Goal: Information Seeking & Learning: Learn about a topic

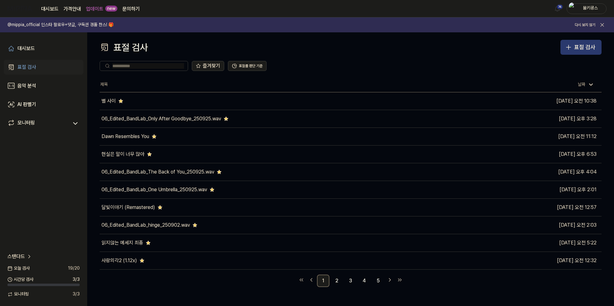
click at [565, 45] on icon "button" at bounding box center [568, 47] width 7 height 7
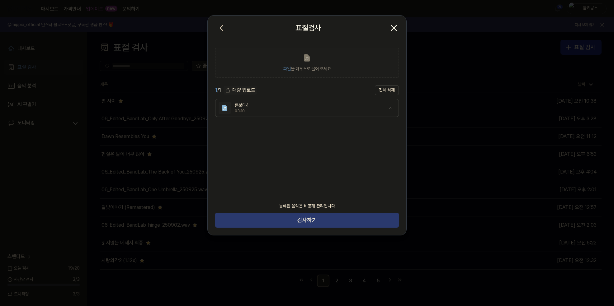
click at [304, 219] on button "검사하기" at bounding box center [307, 220] width 184 height 15
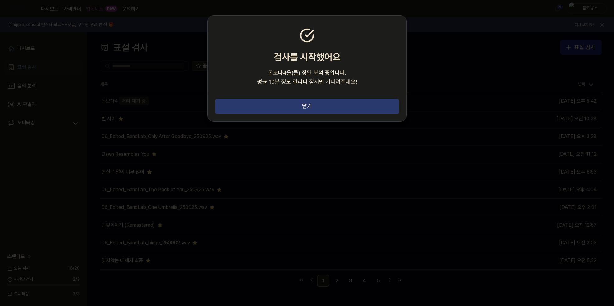
click at [315, 105] on button "닫기" at bounding box center [307, 106] width 184 height 15
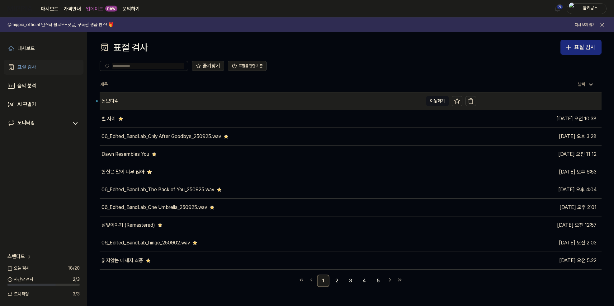
click at [184, 105] on div "돈보다4" at bounding box center [261, 100] width 323 height 17
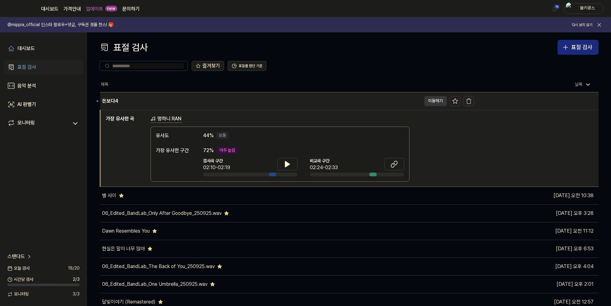
click at [438, 101] on button "이동하기" at bounding box center [435, 101] width 22 height 10
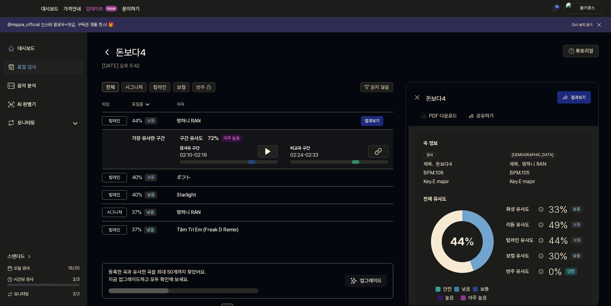
click at [261, 155] on button at bounding box center [268, 151] width 20 height 12
click at [269, 151] on icon at bounding box center [269, 151] width 1 height 5
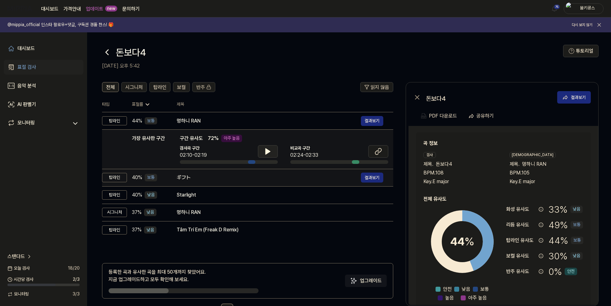
click at [248, 176] on div "ギフト" at bounding box center [269, 177] width 184 height 7
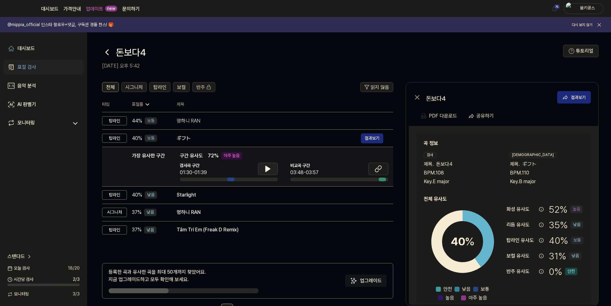
click at [266, 170] on icon at bounding box center [268, 169] width 4 height 6
click at [266, 170] on icon at bounding box center [266, 168] width 1 height 5
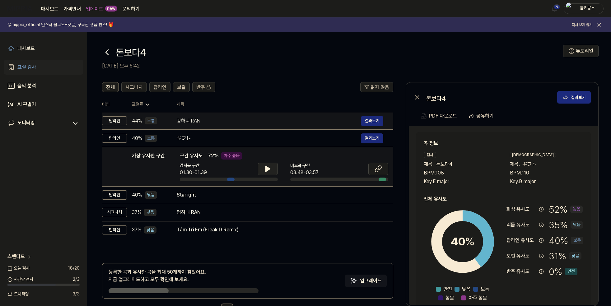
click at [249, 123] on div "멍하니 RAN" at bounding box center [269, 120] width 184 height 7
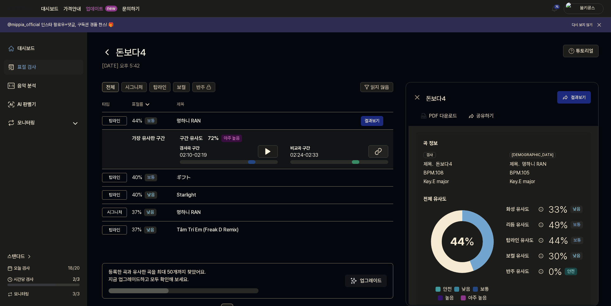
click at [378, 154] on icon at bounding box center [377, 153] width 4 height 4
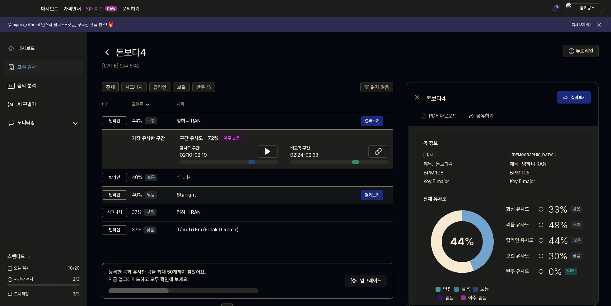
click at [244, 198] on div "Starlight" at bounding box center [269, 194] width 184 height 7
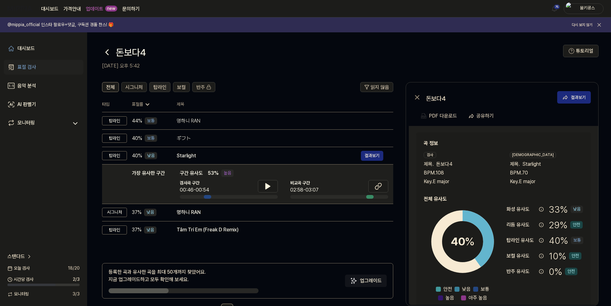
click at [163, 87] on span "탑라인" at bounding box center [159, 87] width 13 height 7
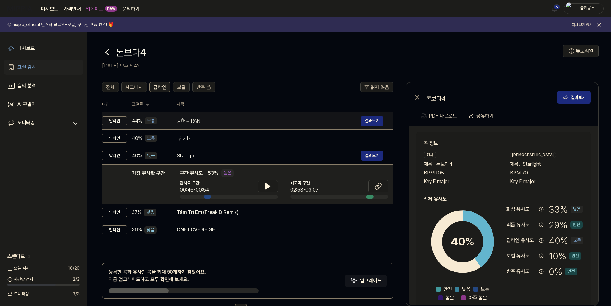
click at [197, 123] on div "멍하니 RAN" at bounding box center [269, 120] width 184 height 7
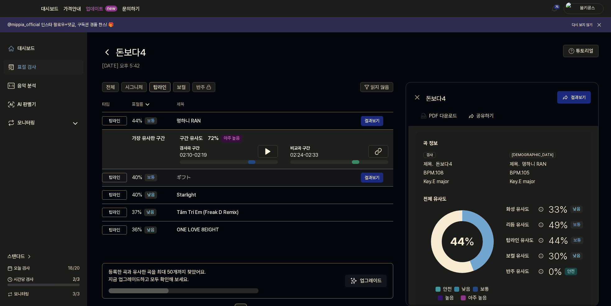
click at [242, 177] on div "ギフト" at bounding box center [269, 177] width 184 height 7
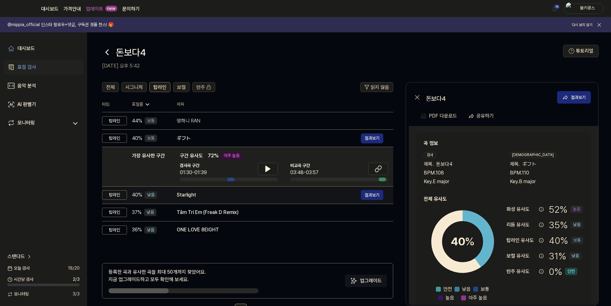
click at [243, 196] on div "Starlight" at bounding box center [269, 194] width 184 height 7
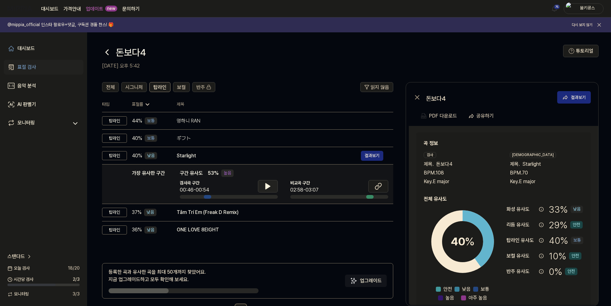
click at [268, 182] on button at bounding box center [268, 186] width 20 height 12
click at [267, 181] on button at bounding box center [268, 186] width 20 height 12
click at [373, 187] on button at bounding box center [378, 186] width 20 height 12
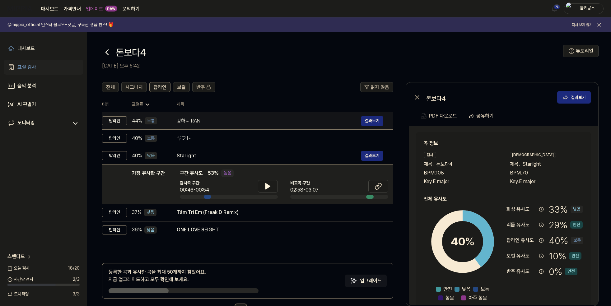
click at [187, 123] on div "멍하니 RAN" at bounding box center [269, 120] width 184 height 7
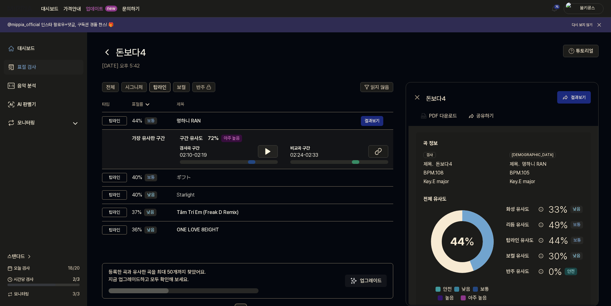
click at [267, 151] on icon at bounding box center [268, 152] width 4 height 6
click at [267, 151] on icon at bounding box center [266, 151] width 1 height 5
click at [376, 149] on icon at bounding box center [378, 151] width 7 height 7
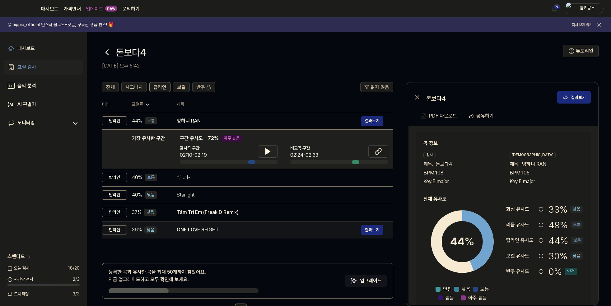
click at [211, 227] on div "ONE LOVE 8EIGHT" at bounding box center [269, 229] width 184 height 7
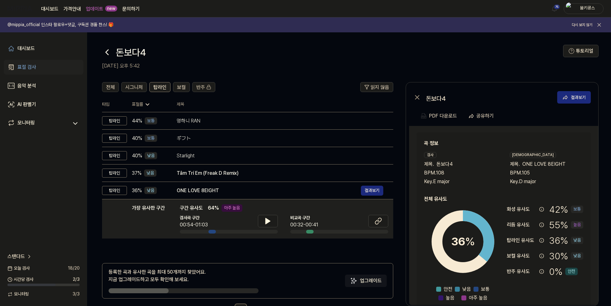
click at [102, 52] on icon at bounding box center [107, 52] width 10 height 10
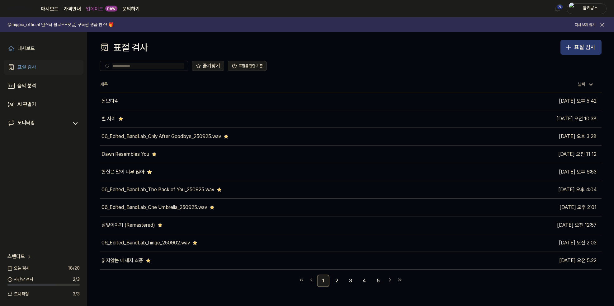
click at [581, 45] on div "표절 검사" at bounding box center [584, 47] width 21 height 9
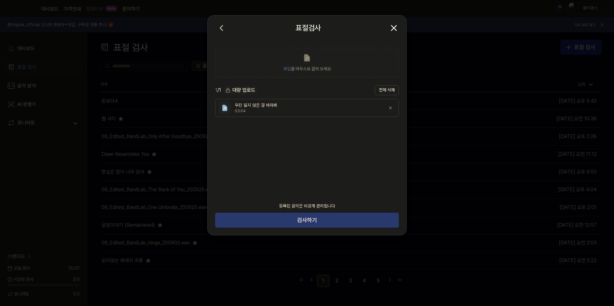
drag, startPoint x: 365, startPoint y: 219, endPoint x: 386, endPoint y: 213, distance: 21.6
click at [365, 219] on button "검사하기" at bounding box center [307, 220] width 184 height 15
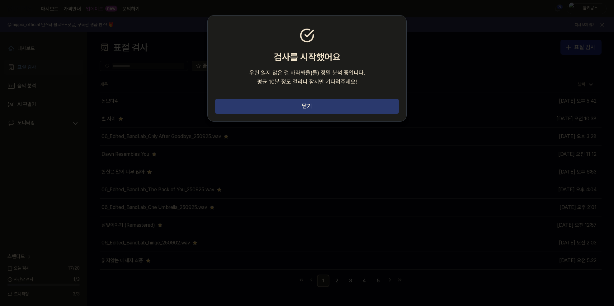
click at [345, 110] on button "닫기" at bounding box center [307, 106] width 184 height 15
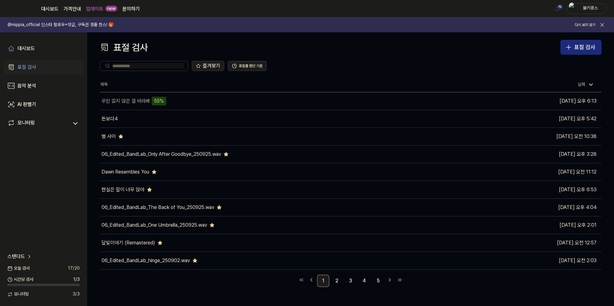
click at [152, 83] on th "제목" at bounding box center [288, 84] width 376 height 15
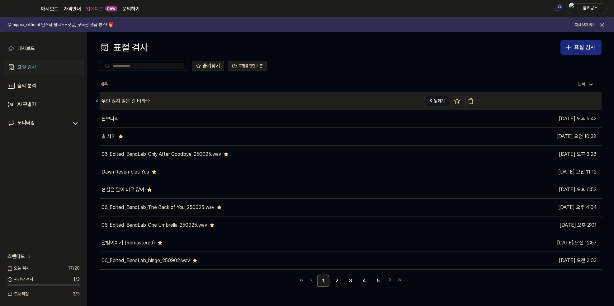
click at [116, 103] on div "우린 잃지 않은 걸 바라봐" at bounding box center [125, 100] width 49 height 7
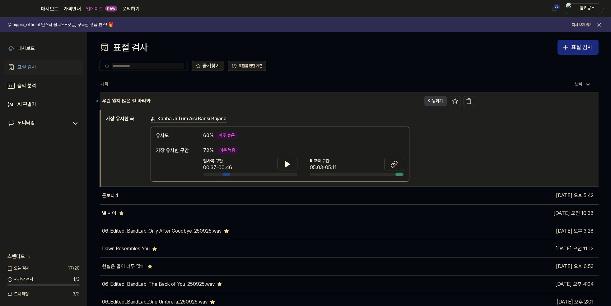
click at [441, 101] on button "이동하기" at bounding box center [435, 101] width 22 height 10
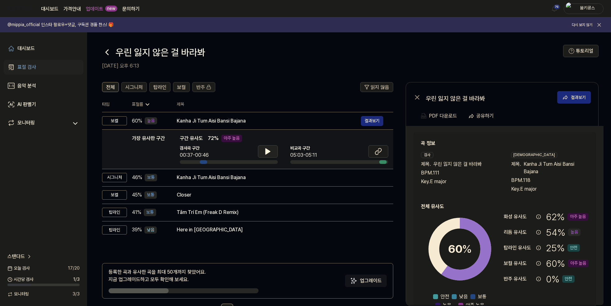
click at [270, 152] on icon at bounding box center [268, 152] width 4 height 6
click at [377, 158] on link at bounding box center [378, 152] width 20 height 14
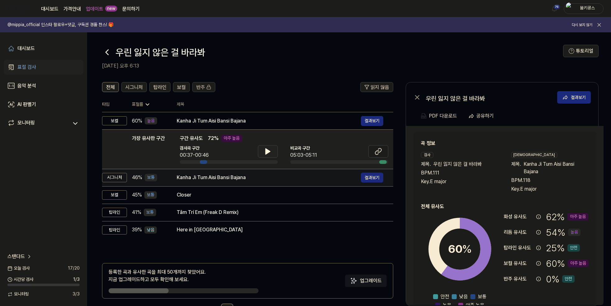
click at [215, 178] on div "Kanha Ji Tum Aisi Bansi Bajana" at bounding box center [269, 177] width 184 height 7
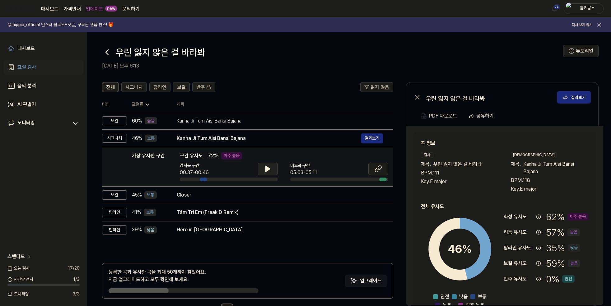
click at [269, 173] on button at bounding box center [268, 169] width 20 height 12
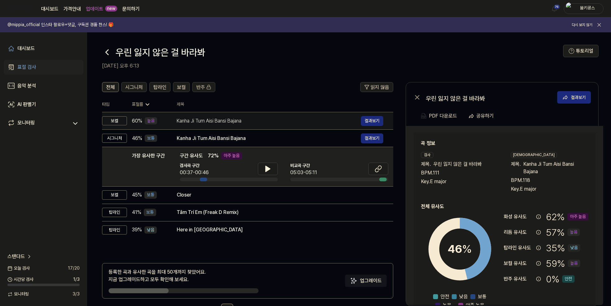
click at [261, 123] on div "Kanha Ji Tum Aisi Bansi Bajana" at bounding box center [269, 120] width 184 height 7
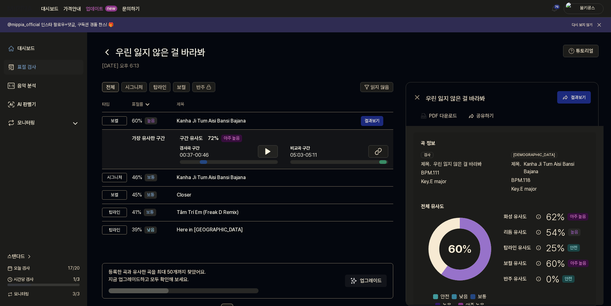
click at [269, 151] on icon at bounding box center [268, 152] width 4 height 6
click at [269, 151] on icon at bounding box center [269, 151] width 1 height 5
click at [375, 152] on icon at bounding box center [378, 151] width 7 height 7
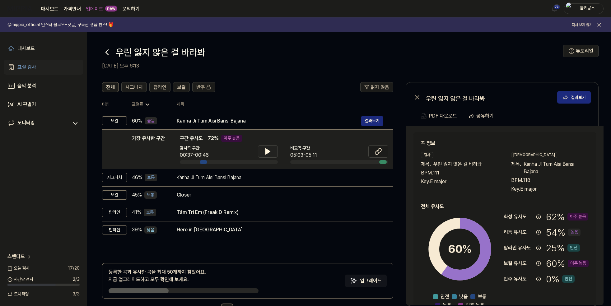
click at [105, 54] on icon at bounding box center [107, 52] width 10 height 10
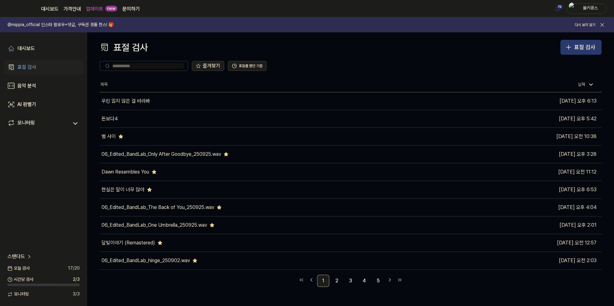
click at [575, 47] on div "표절 검사" at bounding box center [584, 47] width 21 height 9
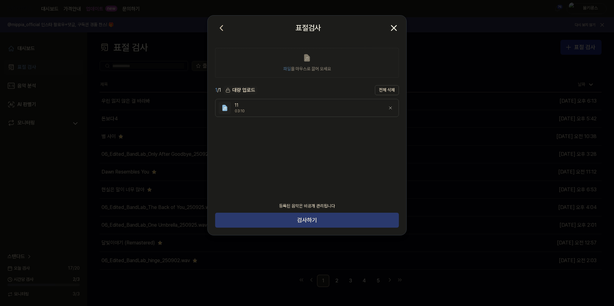
click at [294, 220] on button "검사하기" at bounding box center [307, 220] width 184 height 15
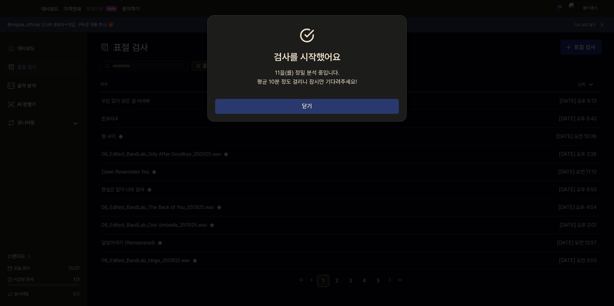
click at [262, 107] on button "닫기" at bounding box center [307, 106] width 184 height 15
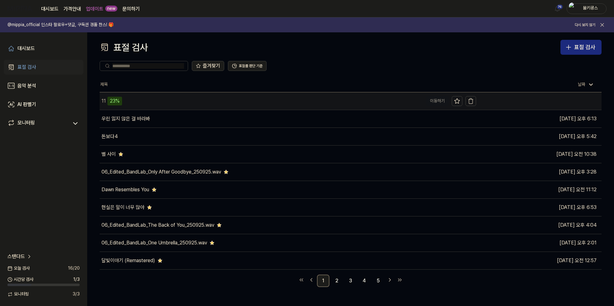
click at [153, 104] on div "11 23%" at bounding box center [261, 100] width 323 height 17
click at [161, 103] on div "11 57%" at bounding box center [261, 100] width 323 height 17
click at [137, 103] on div "11 67%" at bounding box center [261, 100] width 323 height 17
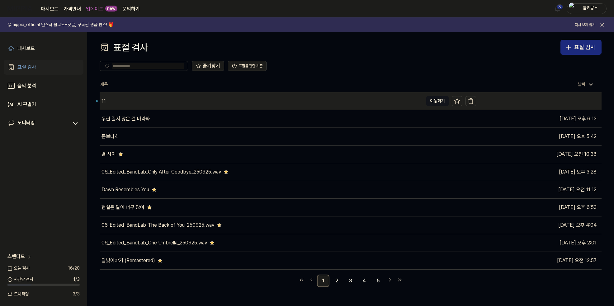
click at [161, 102] on div "11" at bounding box center [261, 100] width 323 height 17
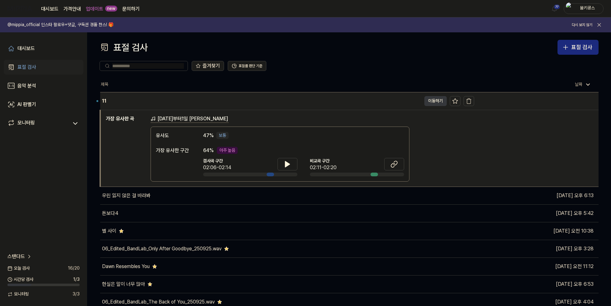
click at [435, 102] on button "이동하기" at bounding box center [435, 101] width 22 height 10
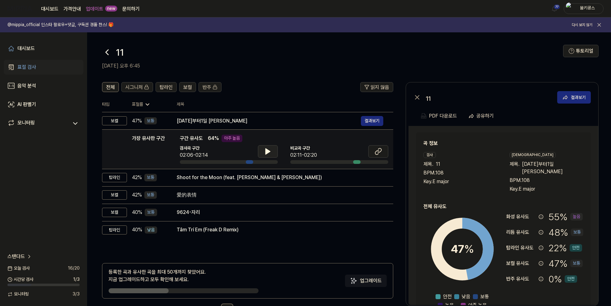
click at [271, 152] on icon at bounding box center [267, 151] width 7 height 7
click at [270, 152] on icon at bounding box center [267, 151] width 7 height 7
click at [377, 152] on icon at bounding box center [378, 151] width 7 height 7
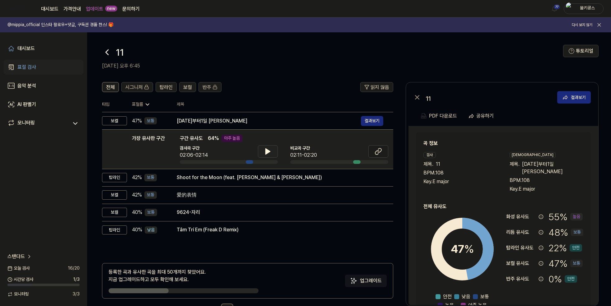
click at [264, 151] on icon at bounding box center [267, 151] width 7 height 7
click at [269, 149] on icon at bounding box center [269, 151] width 1 height 5
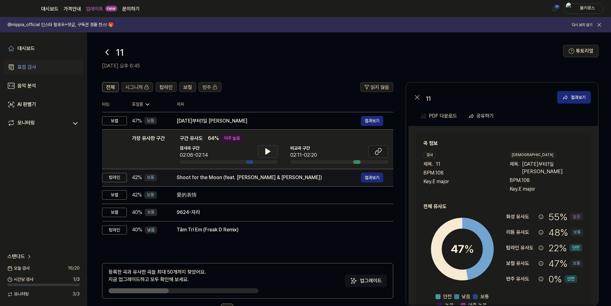
click at [267, 179] on div "Shoot for the Moon (feat. Aren Park & Uzuhan)" at bounding box center [269, 177] width 184 height 7
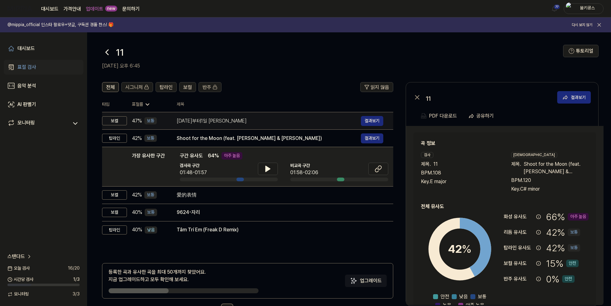
click at [257, 119] on div "오늘부터1일 케이윌" at bounding box center [269, 120] width 184 height 7
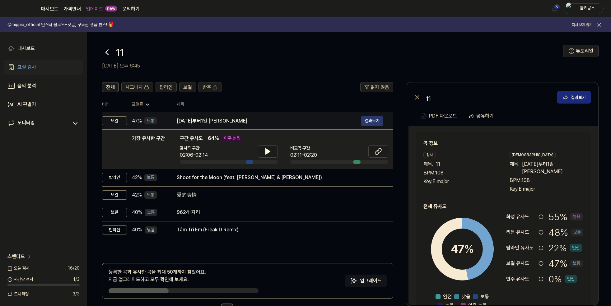
click at [371, 122] on button "결과보기" at bounding box center [372, 121] width 22 height 10
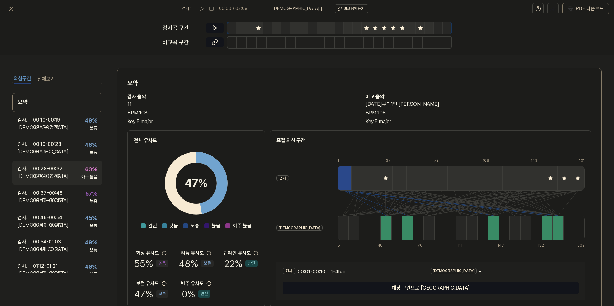
click at [59, 174] on div "02:11 - 02:20" at bounding box center [46, 176] width 26 height 7
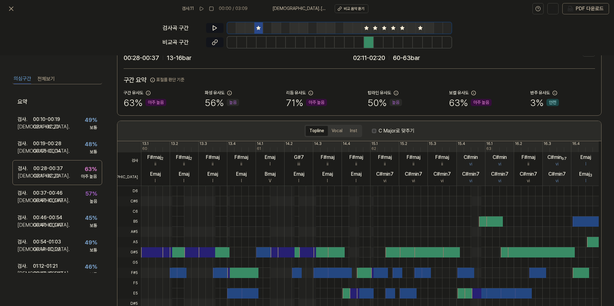
scroll to position [31, 0]
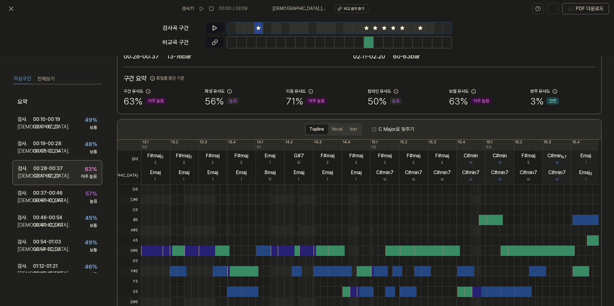
click at [67, 170] on div "검사 . 00:28 - 00:37 비교 . 02:11 - 02:20 63 % 아주 높음" at bounding box center [57, 172] width 90 height 25
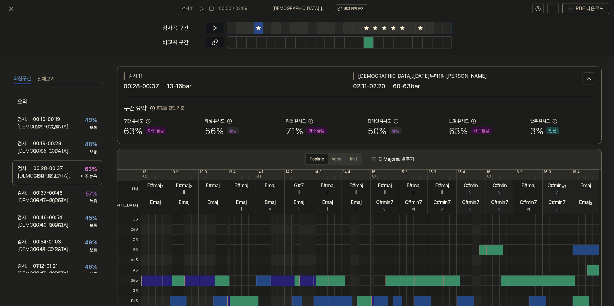
scroll to position [0, 0]
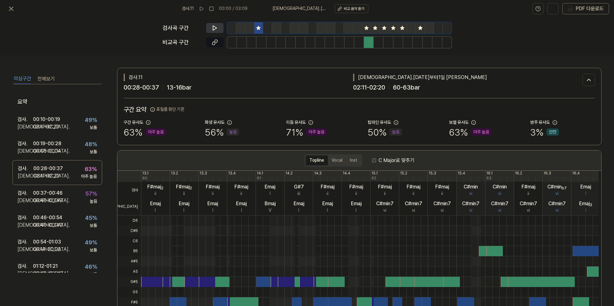
click at [215, 27] on icon at bounding box center [215, 28] width 6 height 6
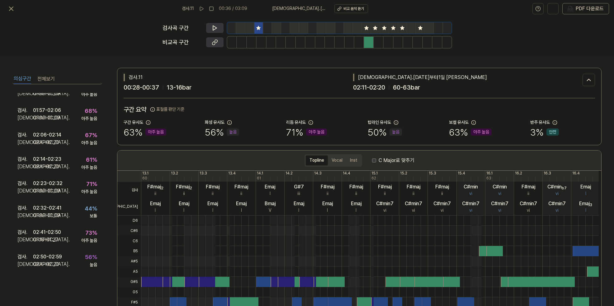
click at [216, 44] on icon at bounding box center [215, 42] width 6 height 6
click at [211, 26] on button at bounding box center [214, 28] width 17 height 10
drag, startPoint x: 128, startPoint y: 130, endPoint x: 143, endPoint y: 129, distance: 15.0
click at [143, 129] on div "63 % 아주 높음" at bounding box center [145, 132] width 43 height 13
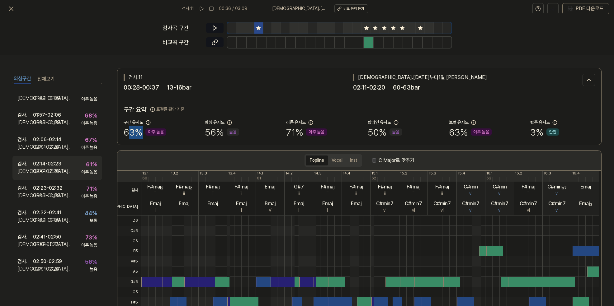
scroll to position [278, 0]
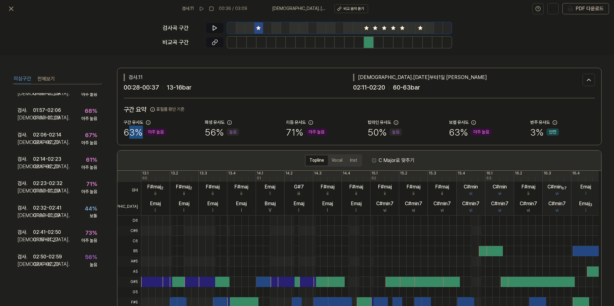
click at [141, 134] on div "63 % 아주 높음" at bounding box center [145, 132] width 43 height 13
drag, startPoint x: 128, startPoint y: 132, endPoint x: 136, endPoint y: 131, distance: 8.8
click at [136, 131] on div "63 % 아주 높음" at bounding box center [145, 132] width 43 height 13
drag, startPoint x: 206, startPoint y: 130, endPoint x: 215, endPoint y: 130, distance: 9.0
click at [215, 130] on div "56 % 높음" at bounding box center [222, 132] width 34 height 13
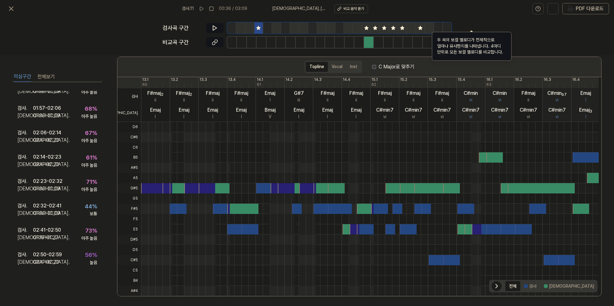
scroll to position [96, 0]
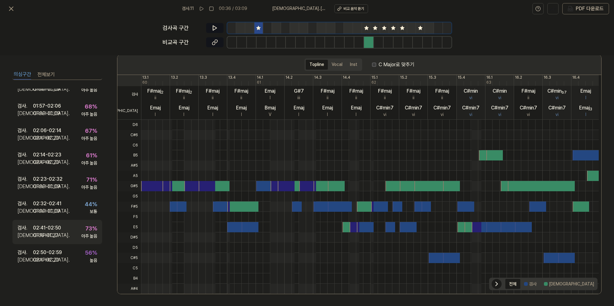
click at [68, 230] on div "검사 . 02:41 - 02:50 비교 . 01:18 - 01:27 73 % 아주 높음" at bounding box center [57, 232] width 90 height 24
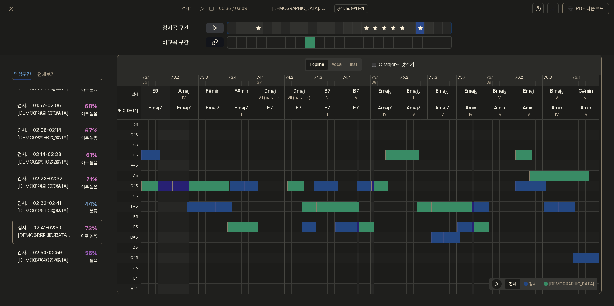
click at [215, 27] on icon at bounding box center [215, 28] width 4 height 5
click at [215, 28] on icon at bounding box center [215, 28] width 1 height 4
click at [217, 41] on icon at bounding box center [215, 41] width 3 height 3
click at [213, 25] on icon at bounding box center [215, 28] width 6 height 6
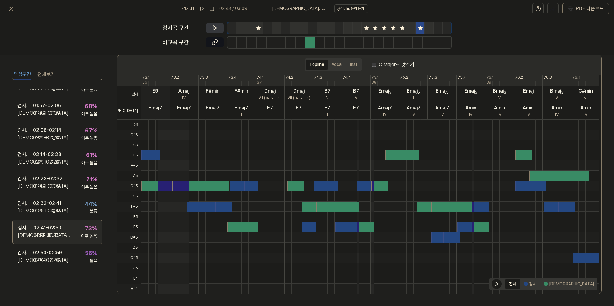
scroll to position [278, 0]
click at [45, 73] on button "전체보기" at bounding box center [45, 75] width 17 height 10
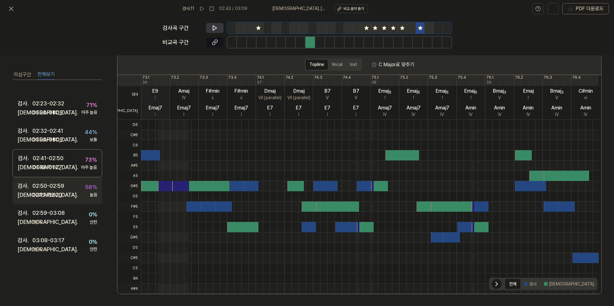
scroll to position [530, 0]
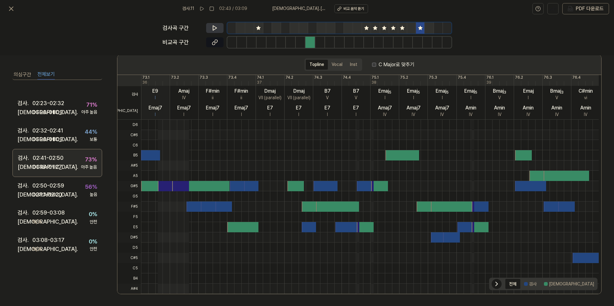
click at [50, 167] on div "01:18 - 01:27" at bounding box center [47, 167] width 29 height 9
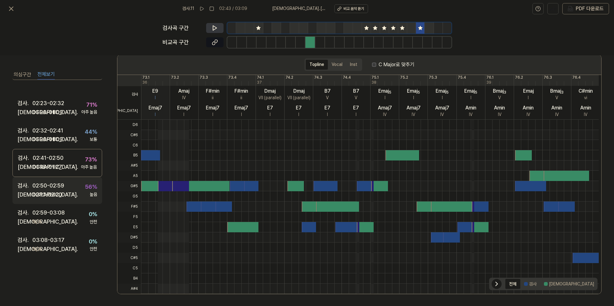
click at [50, 185] on div "02:50 - 02:59" at bounding box center [48, 185] width 32 height 9
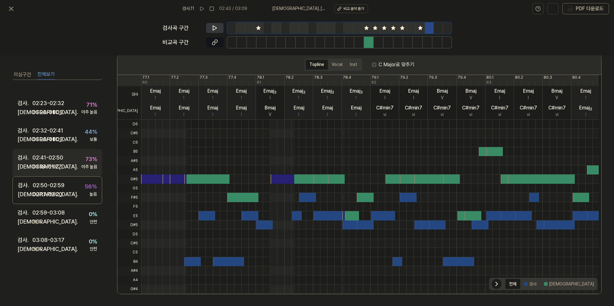
click at [50, 158] on div "02:41 - 02:50" at bounding box center [47, 157] width 31 height 9
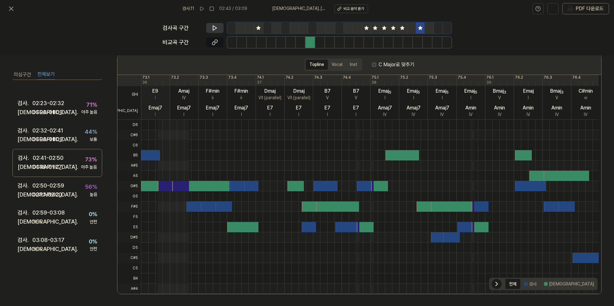
click at [218, 26] on button at bounding box center [214, 28] width 17 height 10
click at [12, 12] on button at bounding box center [11, 8] width 12 height 12
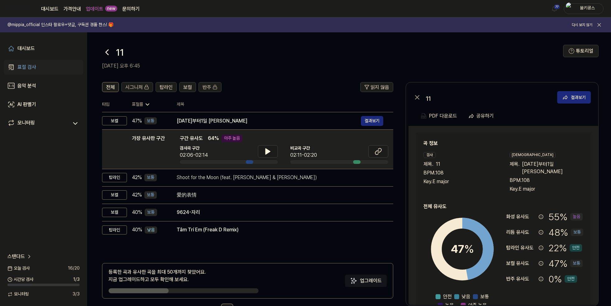
click at [107, 53] on icon at bounding box center [107, 52] width 10 height 10
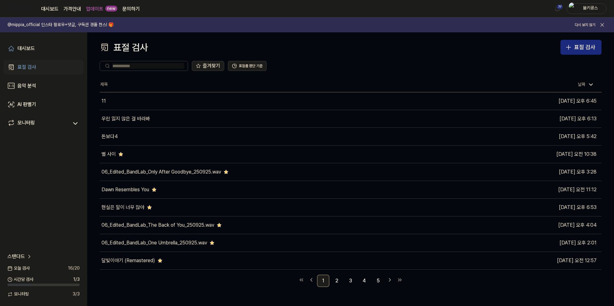
click at [602, 52] on div "표절 검사 표절 검사 표절 검사 음악 분석 AI 판별기 즐겨찾기 표절률 판단 기준 제목 날짜 11 이동하기 2025.09.27 오후 6:45 …" at bounding box center [350, 169] width 527 height 274
click at [592, 46] on div "표절 검사" at bounding box center [584, 47] width 21 height 9
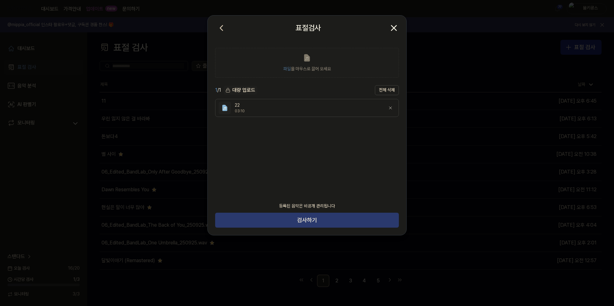
click at [335, 224] on button "검사하기" at bounding box center [307, 220] width 184 height 15
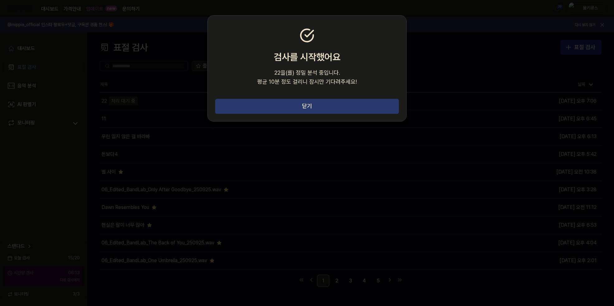
click at [324, 106] on button "닫기" at bounding box center [307, 106] width 184 height 15
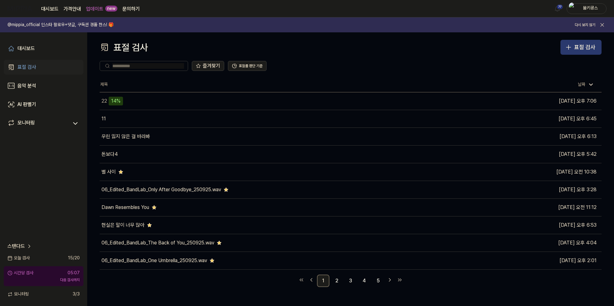
click at [576, 50] on div "표절 검사" at bounding box center [584, 47] width 21 height 9
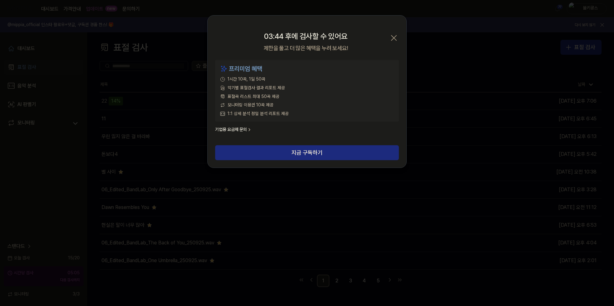
click at [396, 36] on icon "button" at bounding box center [394, 38] width 10 height 10
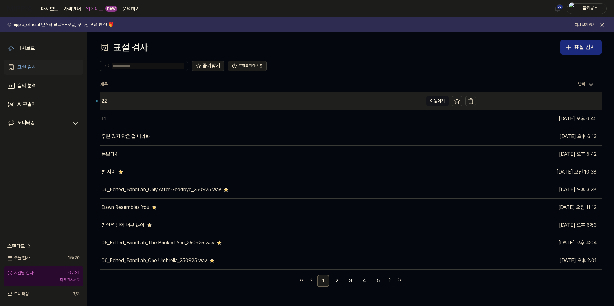
click at [122, 101] on div "22" at bounding box center [261, 100] width 323 height 17
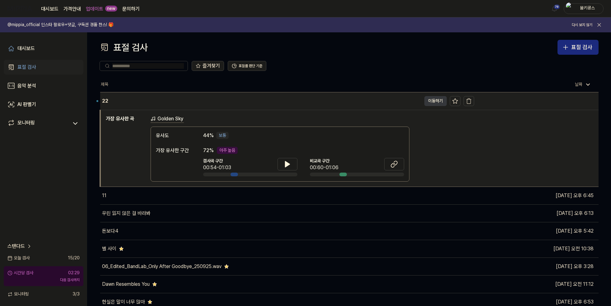
click at [429, 102] on button "이동하기" at bounding box center [435, 101] width 22 height 10
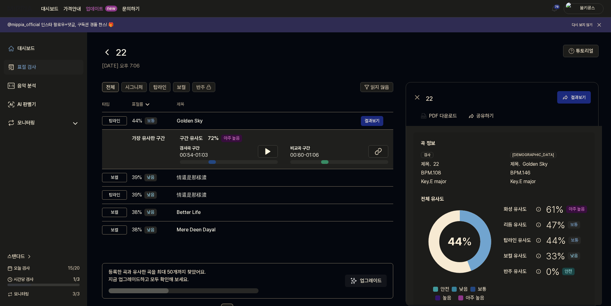
click at [106, 52] on icon at bounding box center [107, 52] width 2 height 5
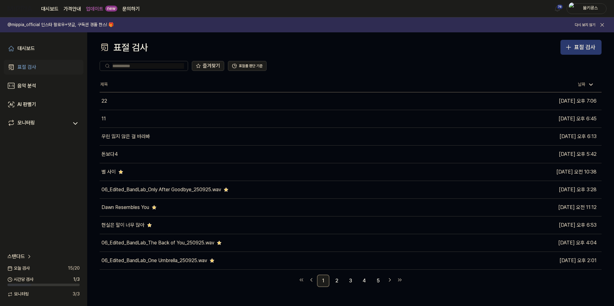
click at [583, 48] on div "표절 검사" at bounding box center [584, 47] width 21 height 9
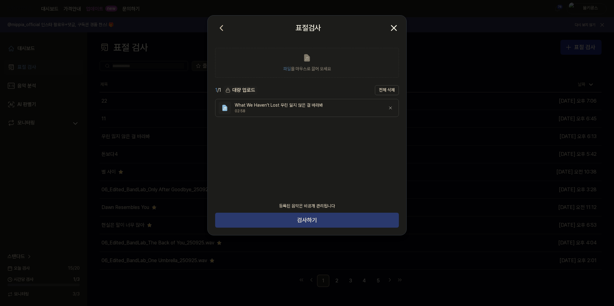
click at [325, 220] on button "검사하기" at bounding box center [307, 220] width 184 height 15
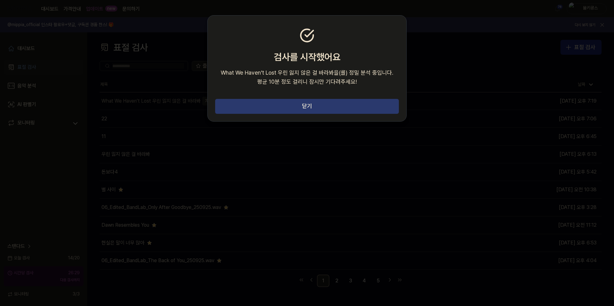
click at [270, 103] on button "닫기" at bounding box center [307, 106] width 184 height 15
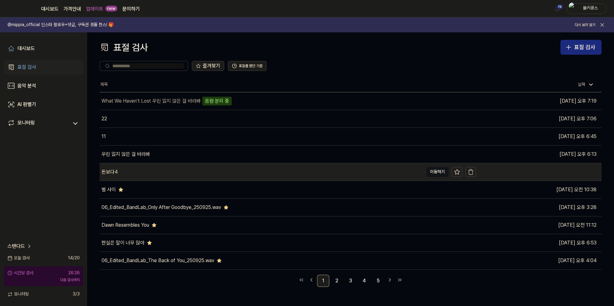
click at [227, 167] on div "돈보다4" at bounding box center [261, 171] width 323 height 17
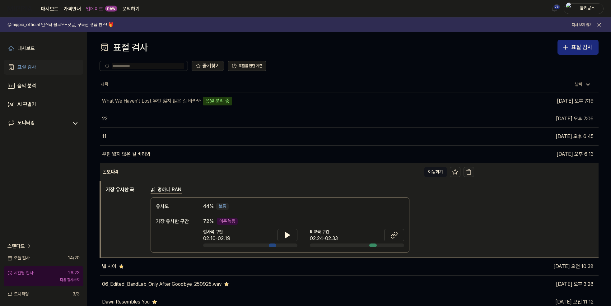
click at [469, 169] on icon "button" at bounding box center [469, 172] width 6 height 6
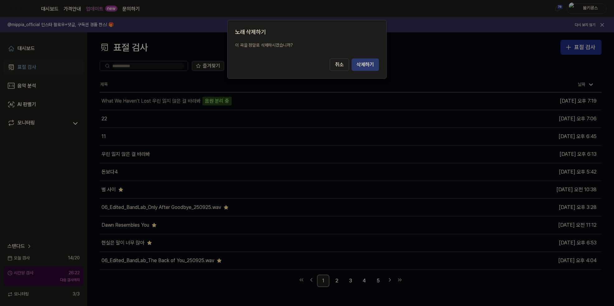
click at [370, 62] on button "삭제하기" at bounding box center [364, 65] width 27 height 12
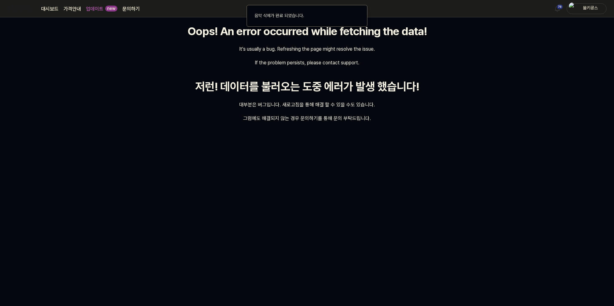
click at [295, 142] on div "Oops! An error occurred while fetching the data! It's usually a bug. Refreshing…" at bounding box center [307, 161] width 614 height 289
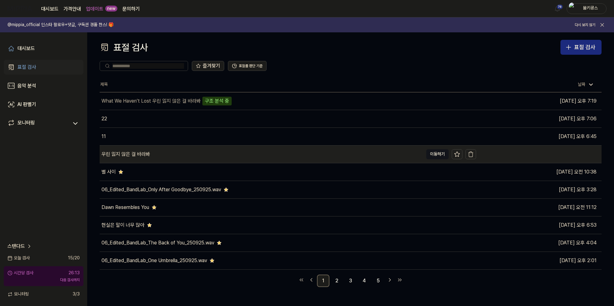
click at [349, 146] on div "우린 잃지 않은 걸 바라봐" at bounding box center [261, 154] width 323 height 17
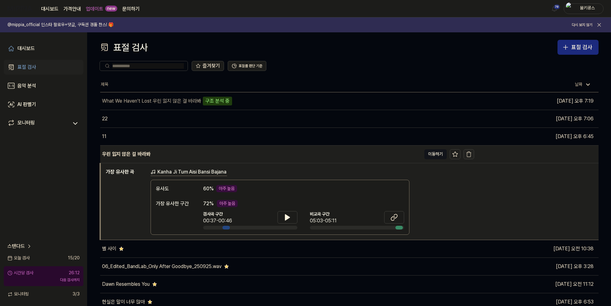
click at [468, 151] on icon "button" at bounding box center [469, 154] width 6 height 6
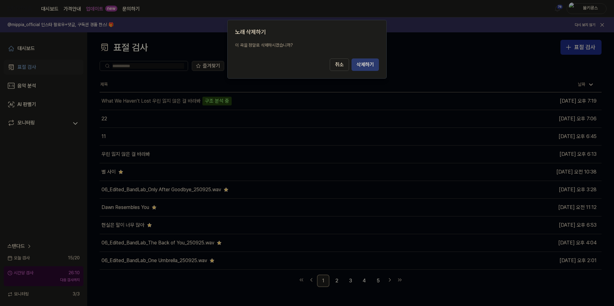
click at [369, 62] on button "삭제하기" at bounding box center [364, 65] width 27 height 12
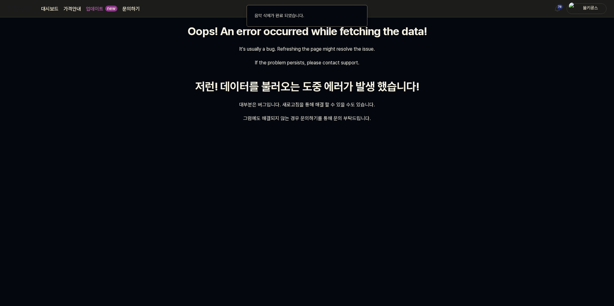
click at [295, 81] on div "저런! 데이터를 불러오는 도중 에러가 발생 했습니다!" at bounding box center [307, 87] width 224 height 16
click at [147, 69] on div "Oops! An error occurred while fetching the data! It's usually a bug. Refreshing…" at bounding box center [307, 161] width 614 height 289
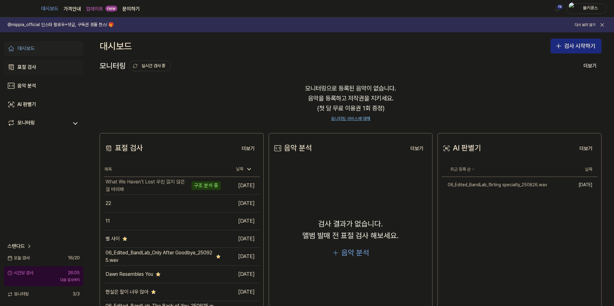
click at [33, 66] on div "표절 검사" at bounding box center [26, 66] width 19 height 7
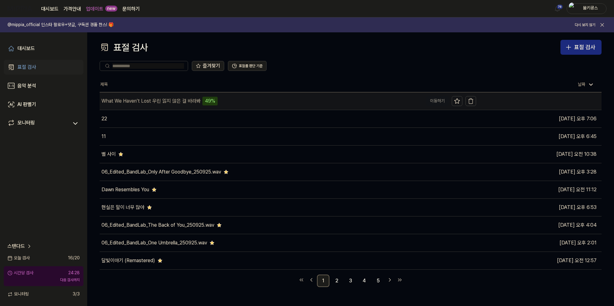
click at [146, 99] on div "What We Haven’t Lost 우린 잃지 않은 걸 바라봐" at bounding box center [150, 100] width 99 height 7
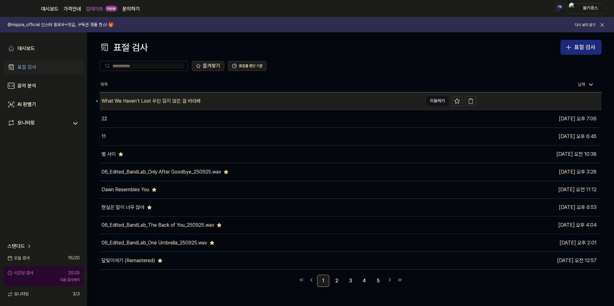
click at [131, 103] on div "What We Haven’t Lost 우린 잃지 않은 걸 바라봐" at bounding box center [150, 100] width 99 height 7
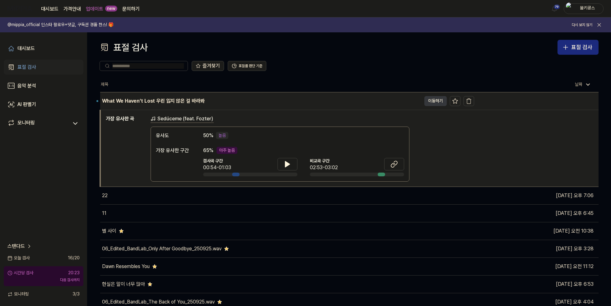
click at [431, 99] on button "이동하기" at bounding box center [435, 101] width 22 height 10
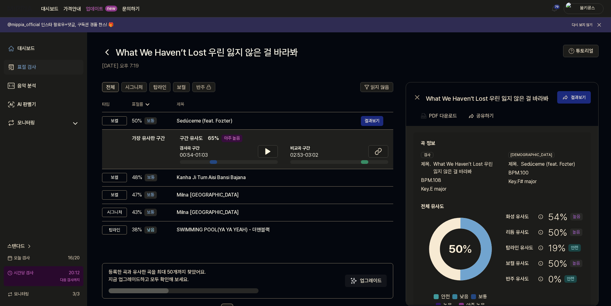
click at [110, 51] on icon at bounding box center [107, 52] width 10 height 10
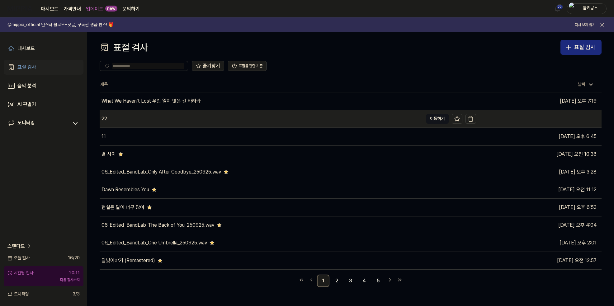
click at [143, 119] on div "22" at bounding box center [261, 118] width 323 height 17
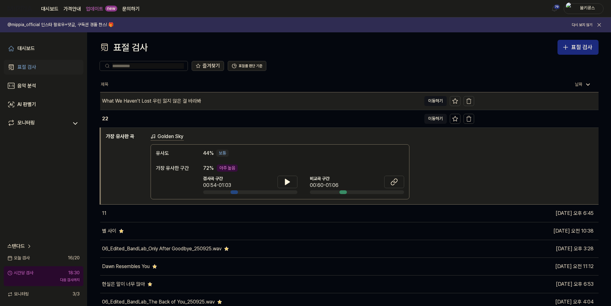
click at [182, 103] on div "What We Haven’t Lost 우린 잃지 않은 걸 바라봐" at bounding box center [151, 100] width 99 height 7
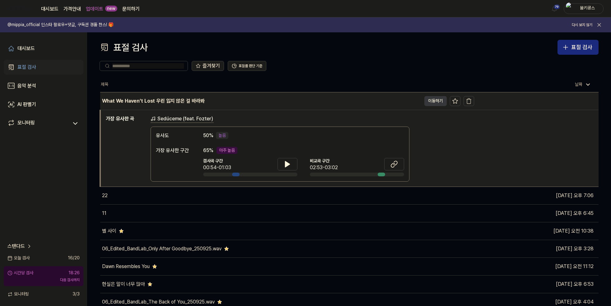
click at [432, 102] on button "이동하기" at bounding box center [435, 101] width 22 height 10
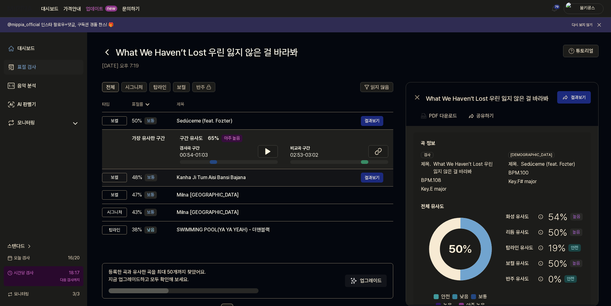
click at [209, 178] on div "Kanha Ji Tum Aisi Bansi Bajana" at bounding box center [269, 177] width 184 height 7
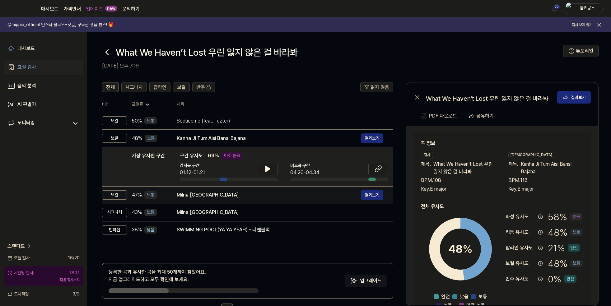
click at [229, 192] on div "Milna Jammu De Bazaar" at bounding box center [269, 194] width 184 height 7
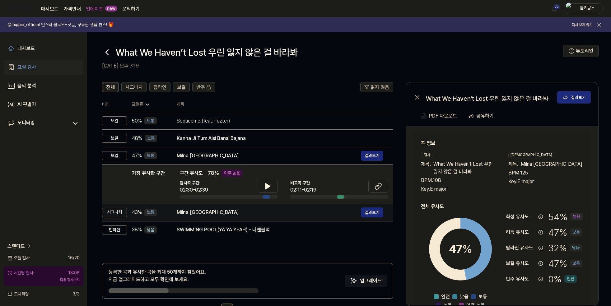
click at [226, 218] on td "Milna Jammu De Bazaar 결과보기" at bounding box center [280, 212] width 227 height 17
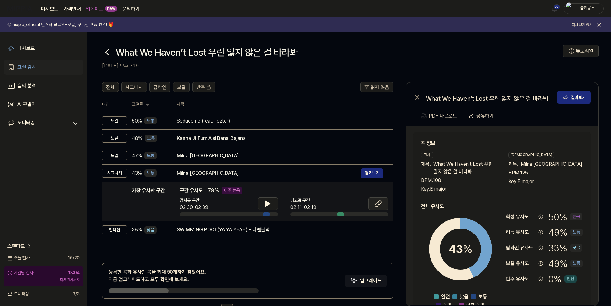
click at [381, 201] on icon at bounding box center [380, 203] width 4 height 4
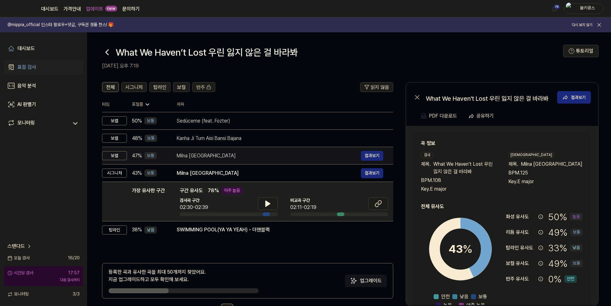
click at [221, 157] on div "Milna Jammu De Bazaar" at bounding box center [269, 155] width 184 height 7
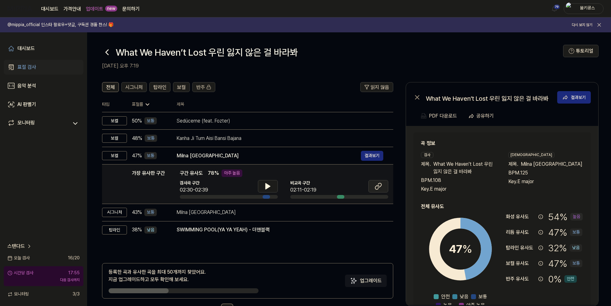
click at [379, 185] on icon at bounding box center [378, 186] width 7 height 7
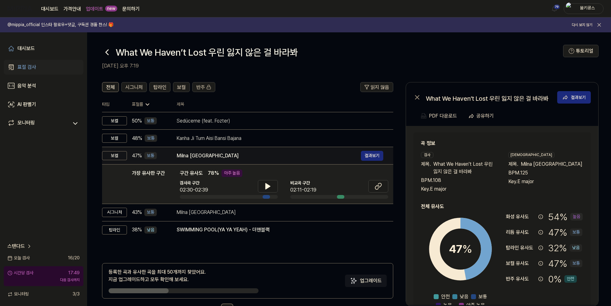
click at [219, 160] on div "Milna Jammu De Bazaar 결과보기" at bounding box center [280, 156] width 207 height 10
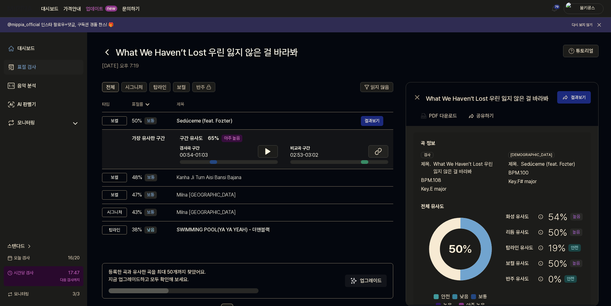
click at [373, 152] on button at bounding box center [378, 151] width 20 height 12
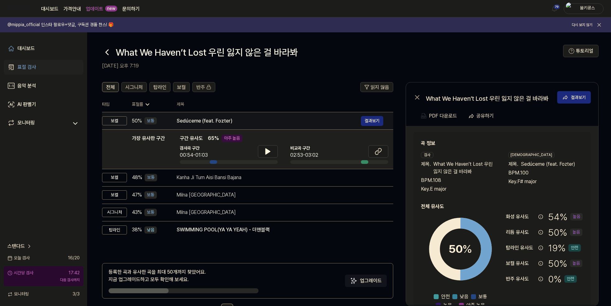
click at [257, 123] on div "Sedúceme (feat. Fozter)" at bounding box center [269, 120] width 184 height 7
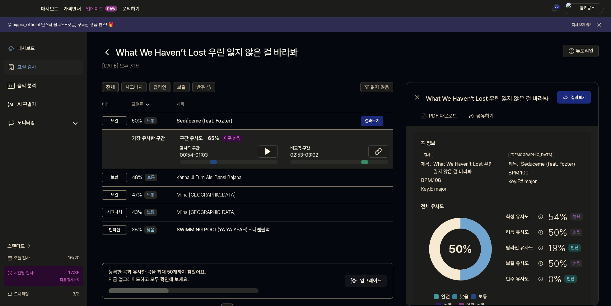
click at [162, 87] on span "탑라인" at bounding box center [159, 87] width 13 height 7
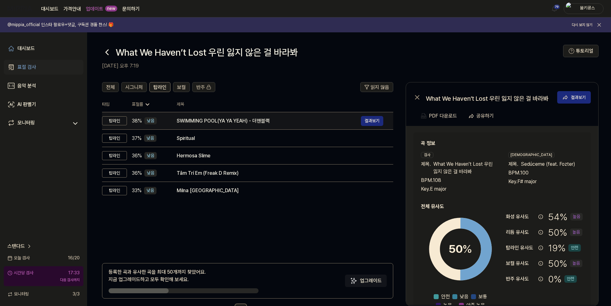
click at [189, 122] on div "SWIMMING POOL(YA YA YEAH) - 더맨블랙" at bounding box center [269, 120] width 184 height 7
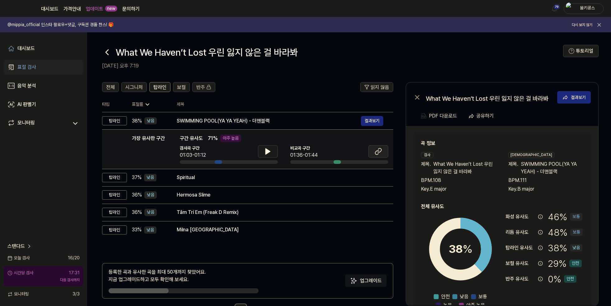
click at [380, 151] on icon at bounding box center [378, 151] width 7 height 7
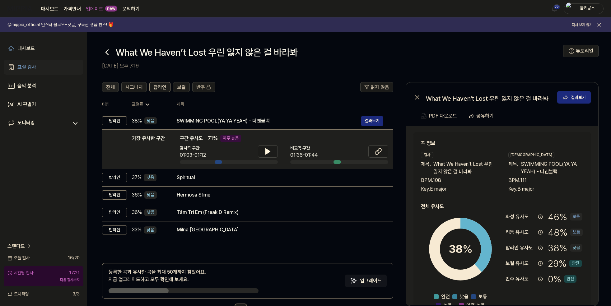
click at [115, 86] on button "전체" at bounding box center [110, 87] width 17 height 10
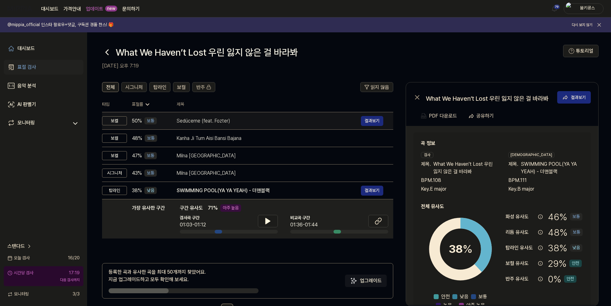
click at [222, 122] on div "Sedúceme (feat. Fozter)" at bounding box center [269, 120] width 184 height 7
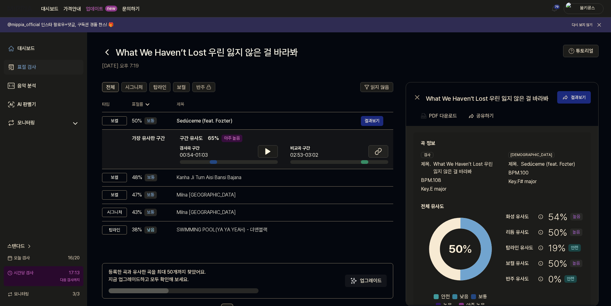
click at [375, 150] on icon at bounding box center [378, 151] width 7 height 7
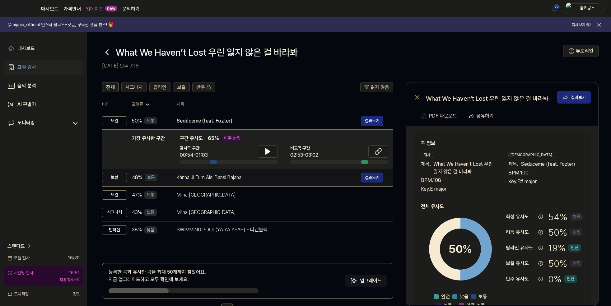
click at [192, 178] on div "Kanha Ji Tum Aisi Bansi Bajana" at bounding box center [269, 177] width 184 height 7
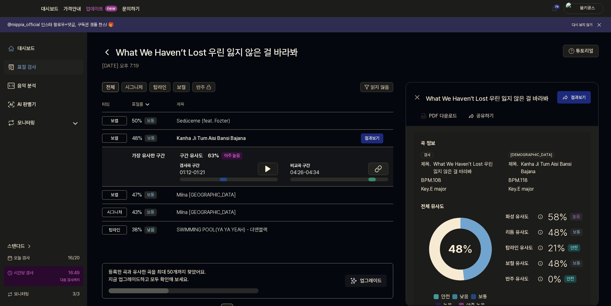
click at [379, 168] on icon at bounding box center [378, 168] width 7 height 7
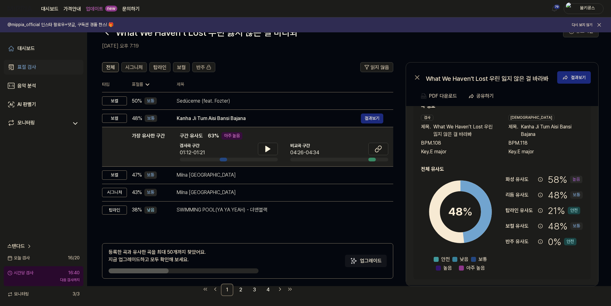
scroll to position [22, 0]
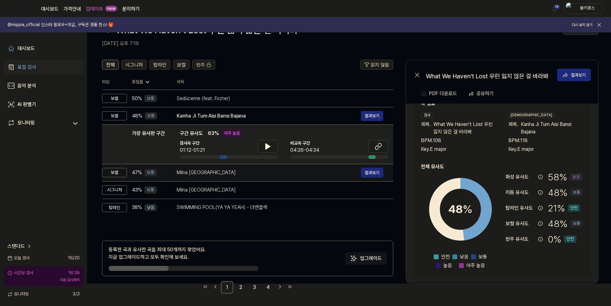
click at [230, 171] on div "Milna Jammu De Bazaar" at bounding box center [269, 172] width 184 height 7
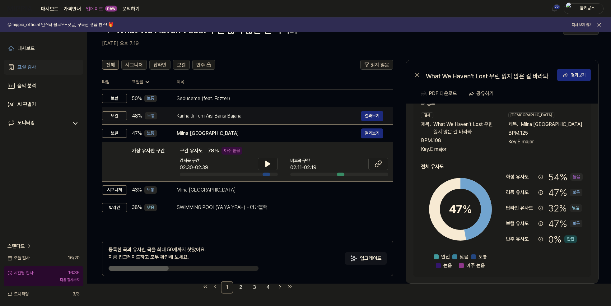
click at [227, 118] on div "Kanha Ji Tum Aisi Bansi Bajana" at bounding box center [269, 115] width 184 height 7
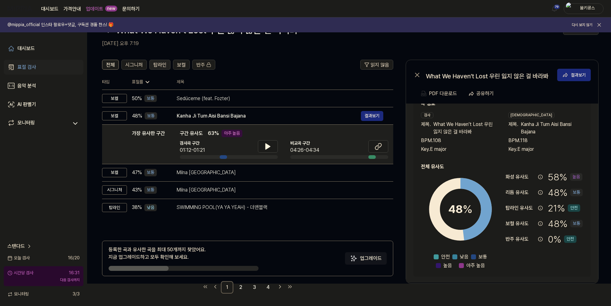
click at [159, 63] on span "탑라인" at bounding box center [159, 64] width 13 height 7
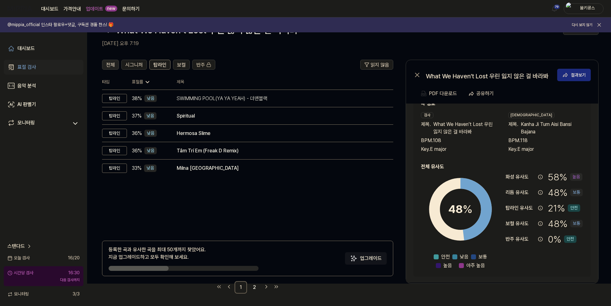
click at [110, 60] on button "전체" at bounding box center [110, 65] width 17 height 10
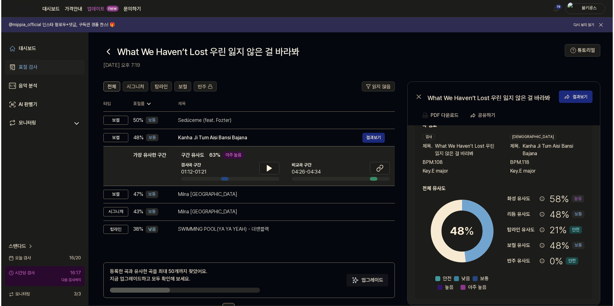
scroll to position [0, 0]
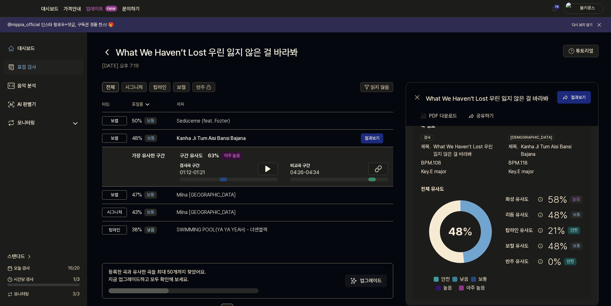
click at [105, 53] on icon at bounding box center [107, 52] width 10 height 10
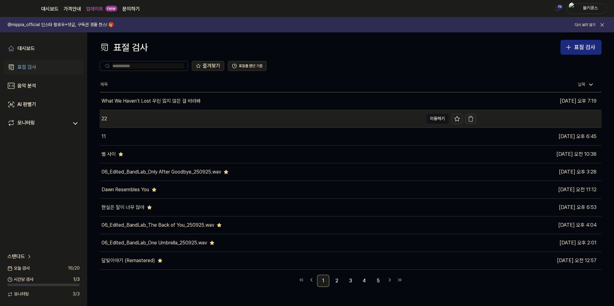
click at [472, 119] on icon "button" at bounding box center [471, 119] width 4 height 4
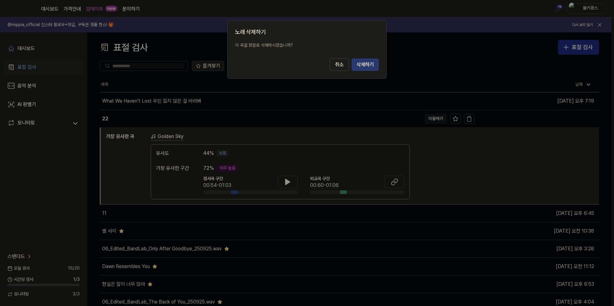
click at [364, 62] on button "삭제하기" at bounding box center [364, 65] width 27 height 12
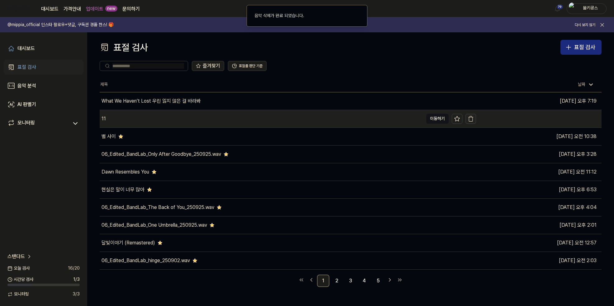
click at [471, 116] on icon "button" at bounding box center [470, 119] width 6 height 6
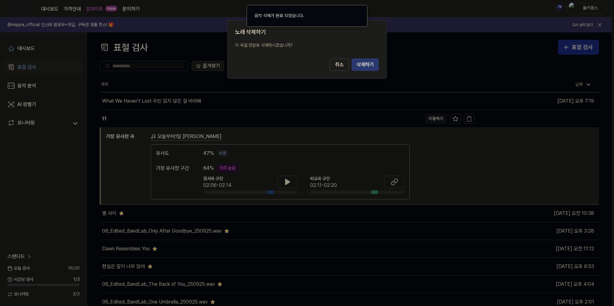
click at [366, 62] on button "삭제하기" at bounding box center [364, 65] width 27 height 12
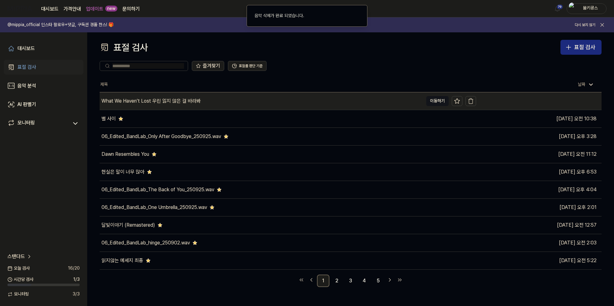
click at [236, 100] on div "What We Haven’t Lost 우린 잃지 않은 걸 바라봐" at bounding box center [261, 100] width 323 height 17
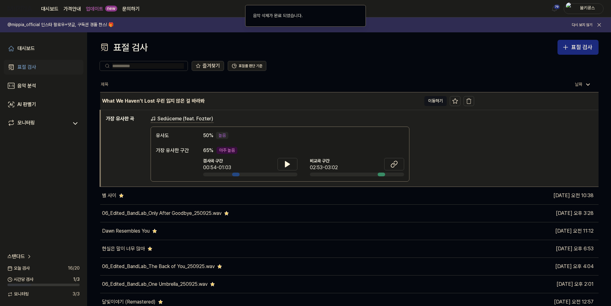
click at [246, 102] on div "What We Haven’t Lost 우린 잃지 않은 걸 바라봐" at bounding box center [260, 100] width 321 height 17
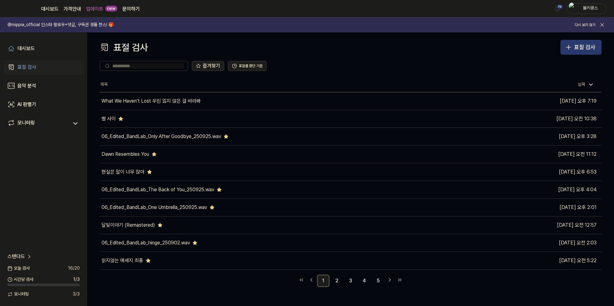
click at [573, 46] on button "표절 검사" at bounding box center [580, 47] width 41 height 15
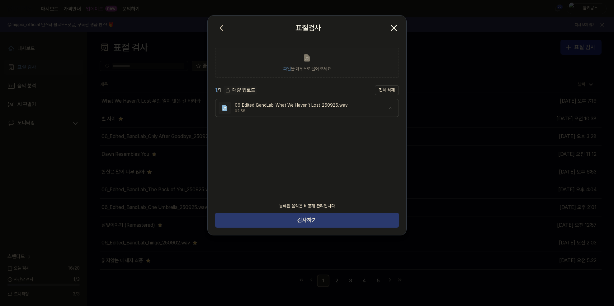
click at [325, 223] on button "검사하기" at bounding box center [307, 220] width 184 height 15
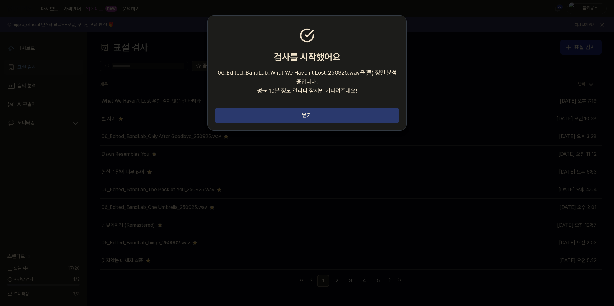
click at [347, 118] on button "닫기" at bounding box center [307, 115] width 184 height 15
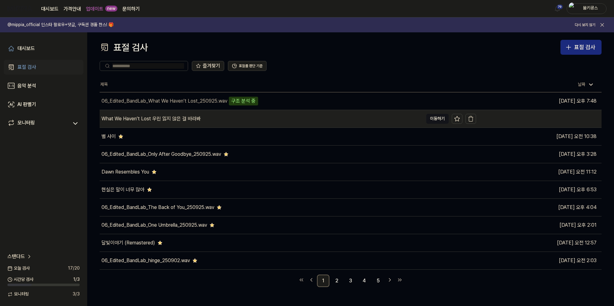
click at [212, 117] on div "What We Haven’t Lost 우린 잃지 않은 걸 바라봐" at bounding box center [261, 118] width 323 height 17
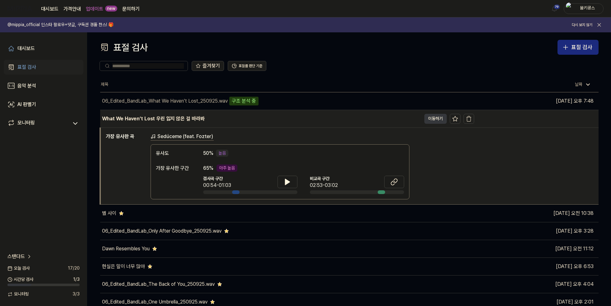
click at [426, 122] on button "이동하기" at bounding box center [435, 119] width 22 height 10
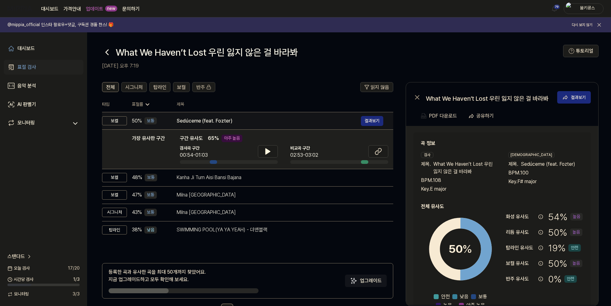
click at [259, 122] on div "Sedúceme (feat. Fozter)" at bounding box center [269, 120] width 184 height 7
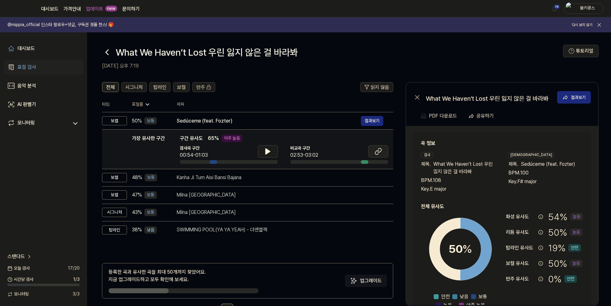
click at [376, 150] on icon at bounding box center [378, 151] width 7 height 7
click at [382, 151] on button at bounding box center [378, 151] width 20 height 12
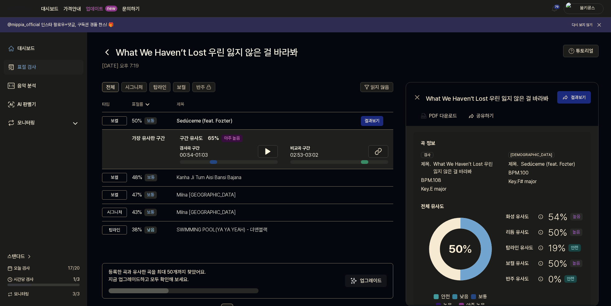
click at [161, 88] on span "탑라인" at bounding box center [159, 87] width 13 height 7
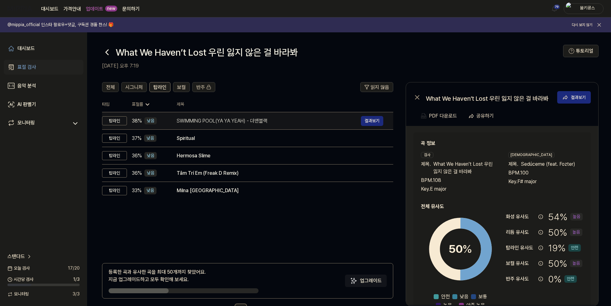
click at [215, 122] on div "SWIMMING POOL(YA YA YEAH) - 더맨블랙" at bounding box center [269, 120] width 184 height 7
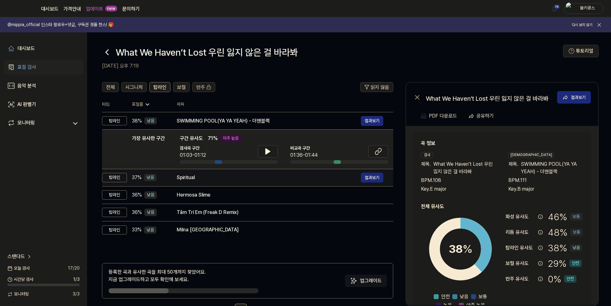
click at [205, 172] on td "Spiritual 결과보기" at bounding box center [280, 177] width 227 height 17
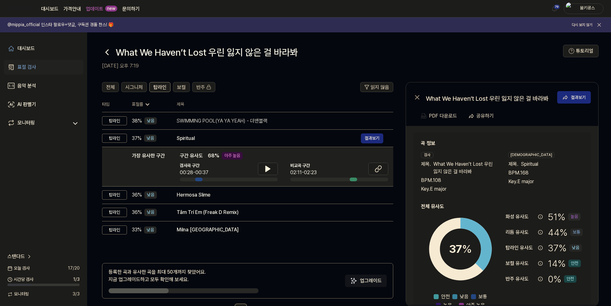
click at [108, 51] on icon at bounding box center [107, 52] width 10 height 10
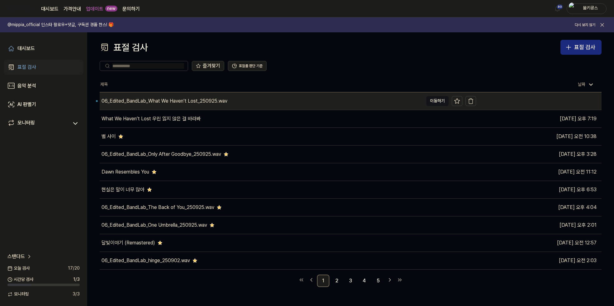
click at [129, 101] on div "06_Edited_BandLab_What We Haven’t Lost_250925.wav" at bounding box center [164, 100] width 126 height 7
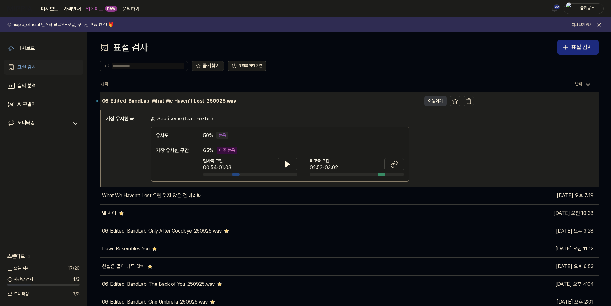
click at [428, 101] on button "이동하기" at bounding box center [435, 101] width 22 height 10
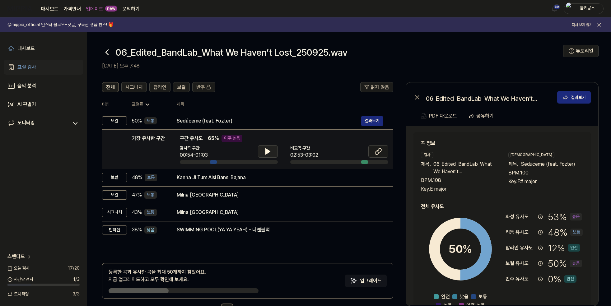
click at [263, 152] on button at bounding box center [268, 151] width 20 height 12
click at [269, 150] on icon at bounding box center [269, 151] width 1 height 5
click at [379, 148] on icon at bounding box center [378, 151] width 7 height 7
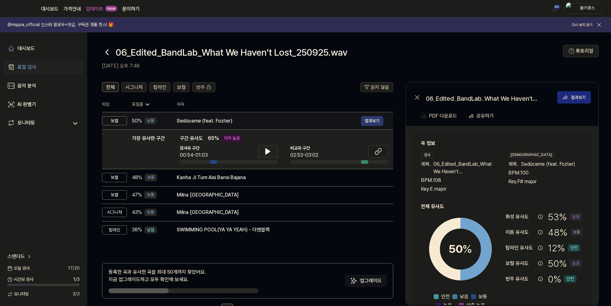
click at [371, 119] on button "결과보기" at bounding box center [372, 121] width 22 height 10
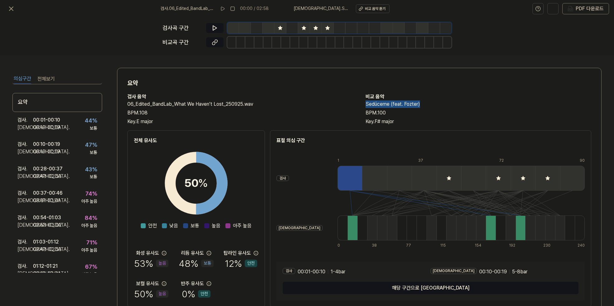
drag, startPoint x: 364, startPoint y: 103, endPoint x: 424, endPoint y: 104, distance: 59.8
click at [424, 104] on h2 "Sedúceme (feat. Fozter)" at bounding box center [478, 104] width 226 height 7
copy h2 "Sedúceme (feat. Fozter)"
click at [12, 8] on icon at bounding box center [11, 9] width 4 height 4
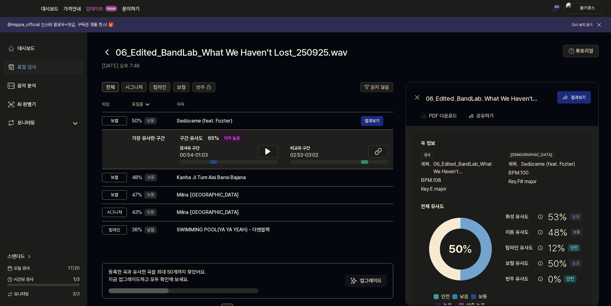
click at [155, 87] on span "탑라인" at bounding box center [159, 87] width 13 height 7
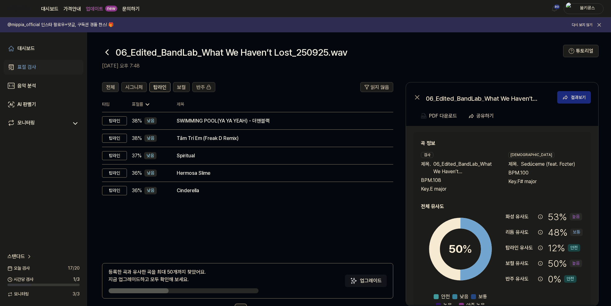
click at [109, 87] on span "전체" at bounding box center [110, 87] width 9 height 7
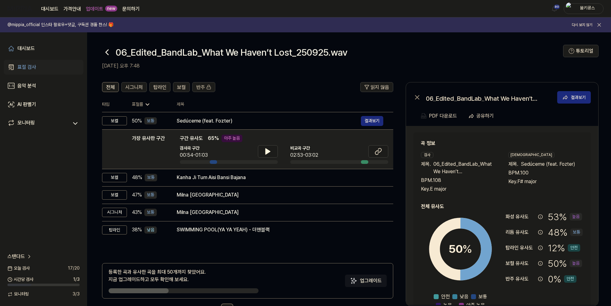
click at [103, 52] on icon at bounding box center [107, 52] width 10 height 10
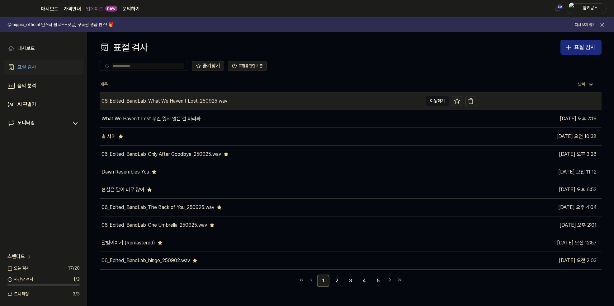
click at [459, 98] on icon at bounding box center [457, 101] width 6 height 6
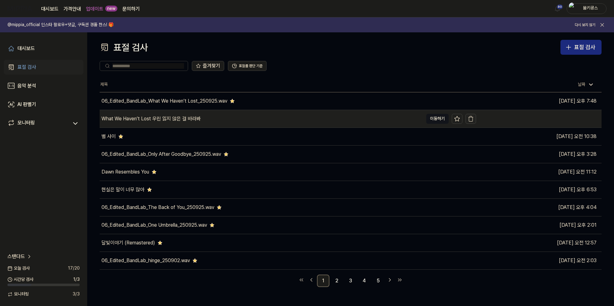
click at [471, 118] on icon "button" at bounding box center [470, 119] width 6 height 6
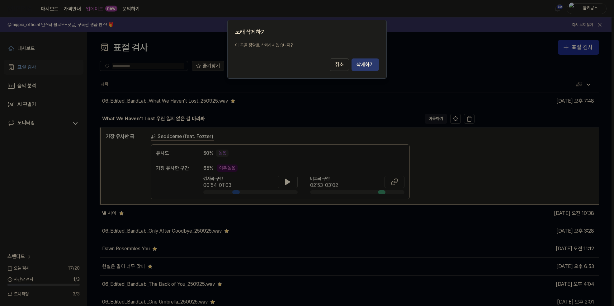
click at [364, 65] on button "삭제하기" at bounding box center [364, 65] width 27 height 12
